Goal: Check status: Check status

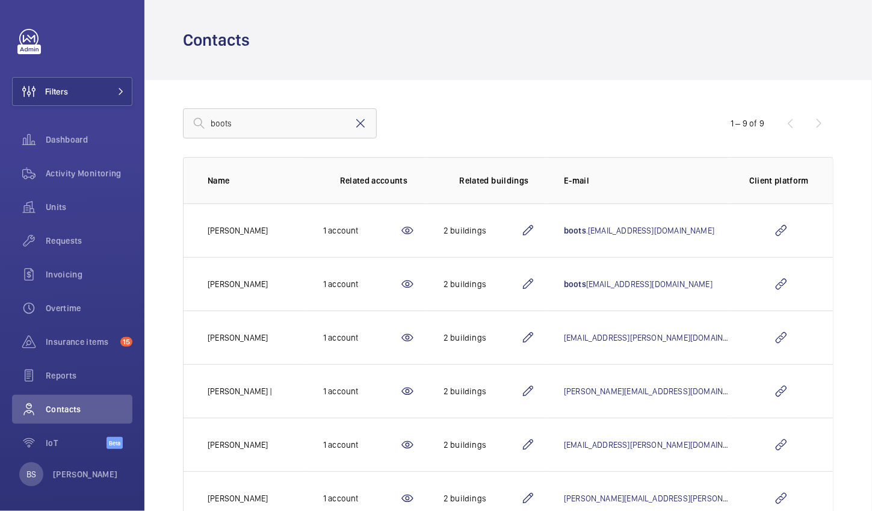
click at [356, 119] on mat-icon at bounding box center [360, 123] width 14 height 14
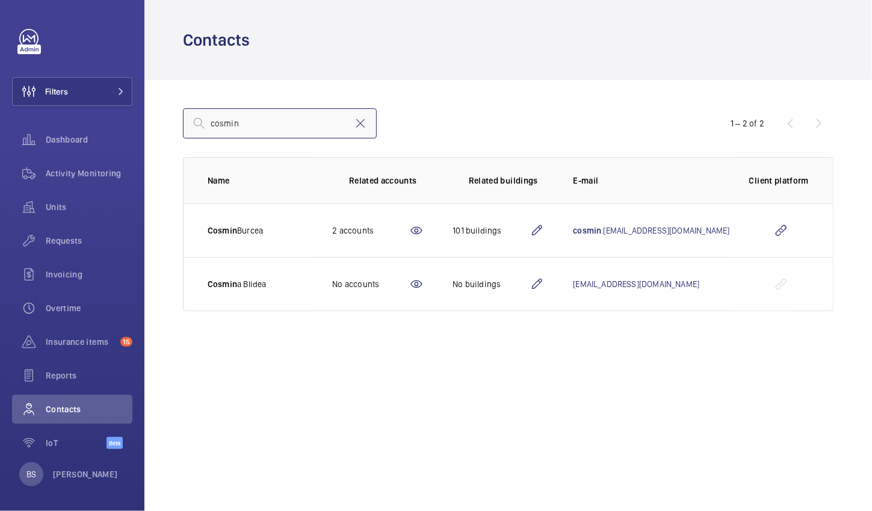
type input "cosmin"
click at [788, 250] on td at bounding box center [781, 230] width 103 height 54
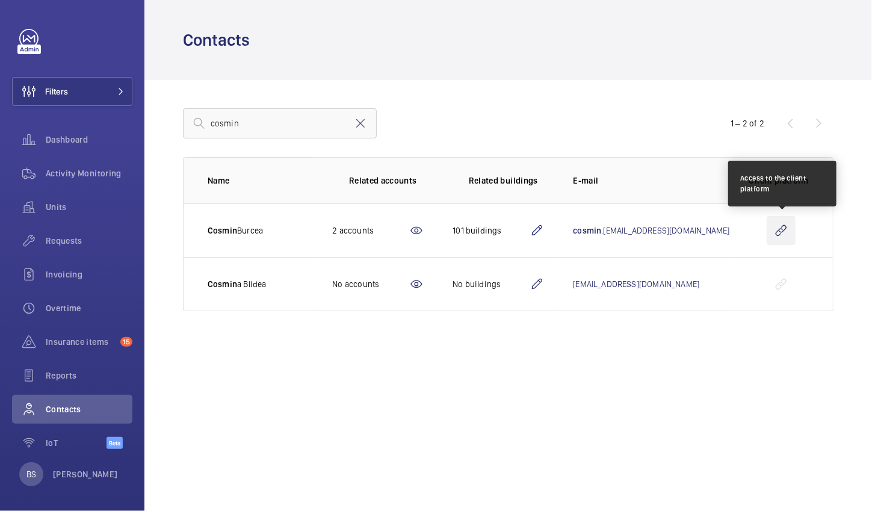
click at [779, 230] on wm-front-icon-button at bounding box center [781, 230] width 29 height 29
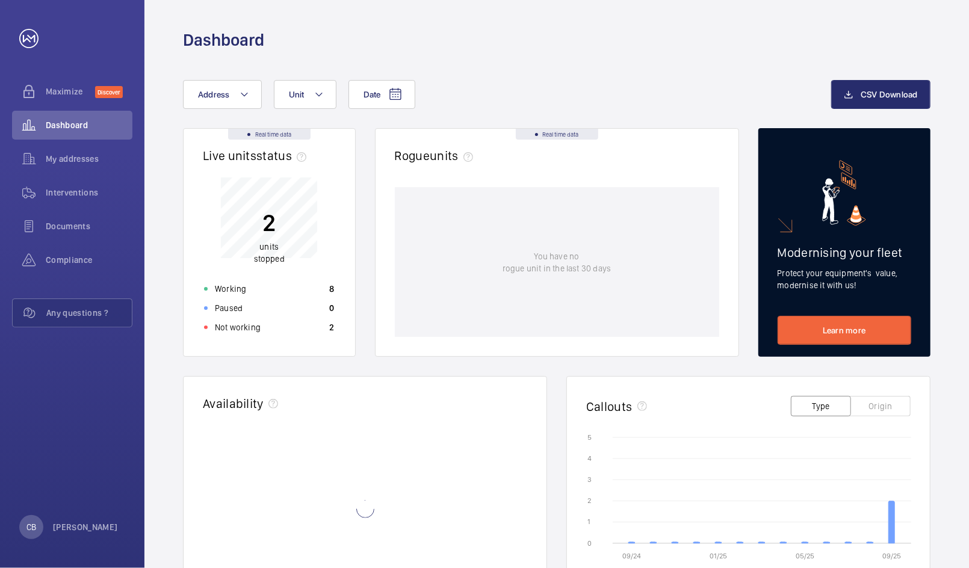
click at [236, 321] on p "Not working" at bounding box center [238, 327] width 46 height 12
